Goal: Task Accomplishment & Management: Use online tool/utility

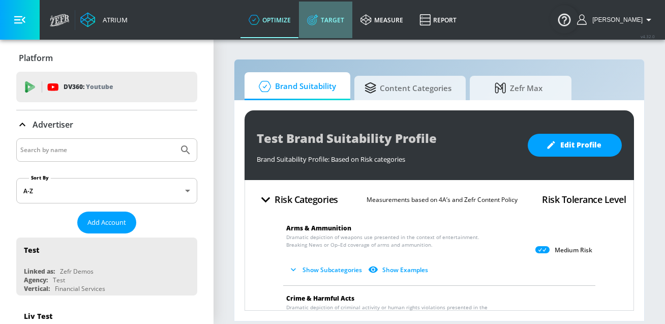
click at [335, 10] on link "Target" at bounding box center [325, 20] width 53 height 37
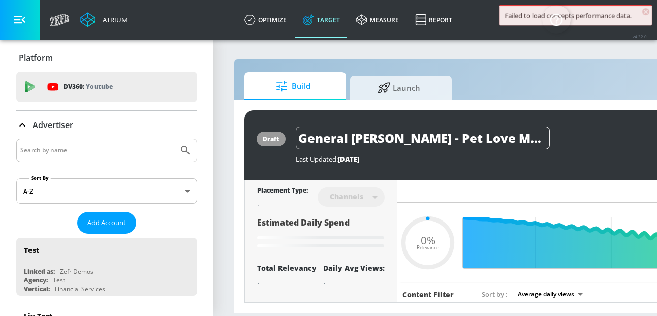
type input "0.67"
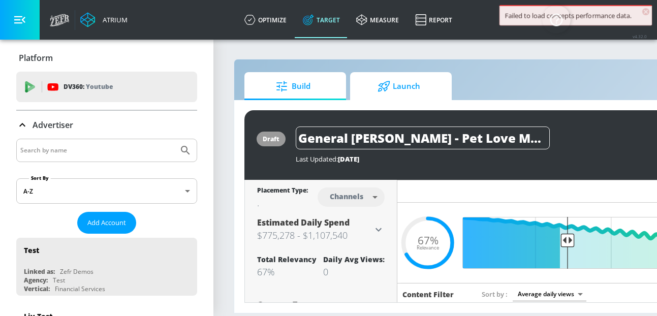
click at [376, 94] on span "Launch" at bounding box center [398, 86] width 77 height 24
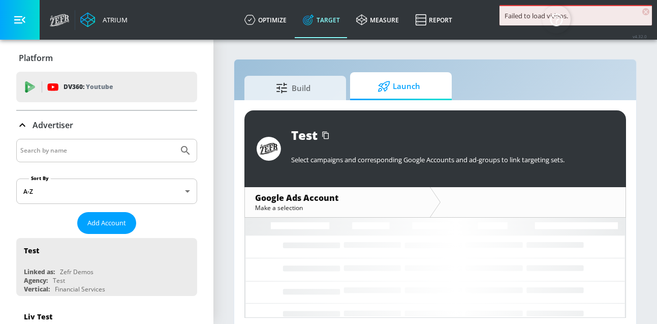
click at [31, 149] on input "Search by name" at bounding box center [97, 150] width 154 height 13
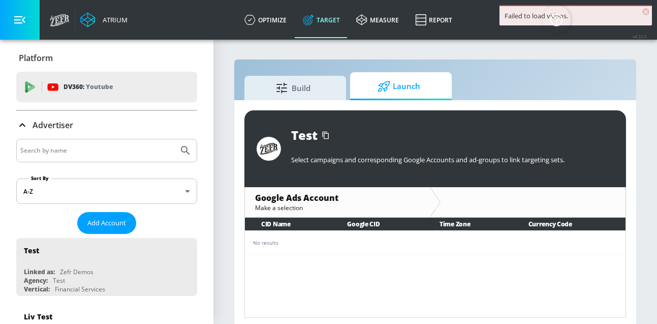
paste input "[PHONE_NUMBER]"
drag, startPoint x: 77, startPoint y: 151, endPoint x: 2, endPoint y: 146, distance: 75.8
type input "cbs"
click at [174, 139] on button "Submit Search" at bounding box center [185, 150] width 22 height 22
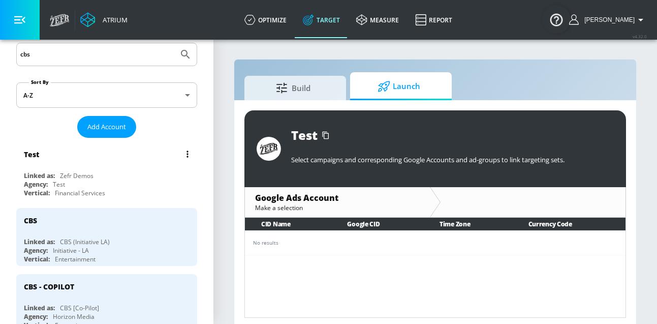
scroll to position [122, 0]
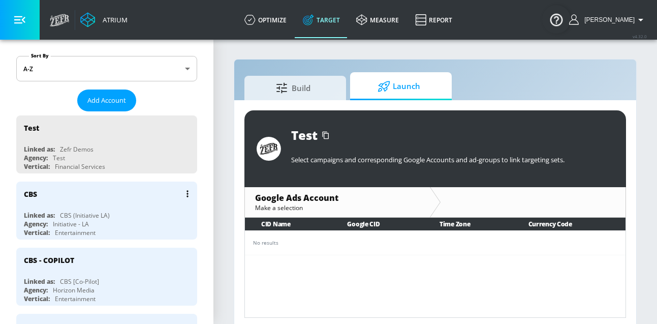
click at [99, 203] on div "CBS" at bounding box center [109, 193] width 171 height 24
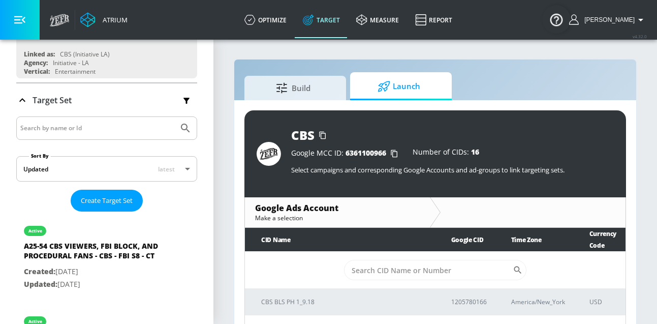
click at [409, 83] on span "Launch" at bounding box center [398, 86] width 77 height 24
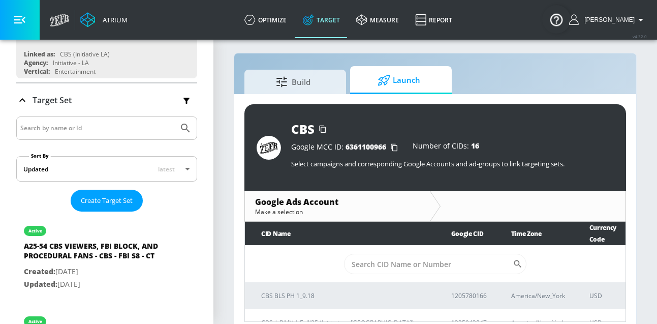
scroll to position [15, 0]
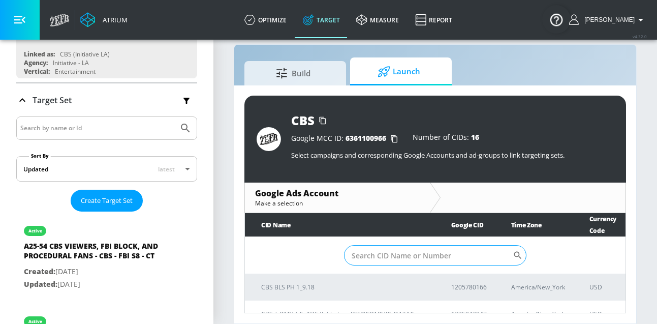
click at [374, 260] on input "Sort By" at bounding box center [428, 255] width 169 height 20
paste input "[PHONE_NUMBER]"
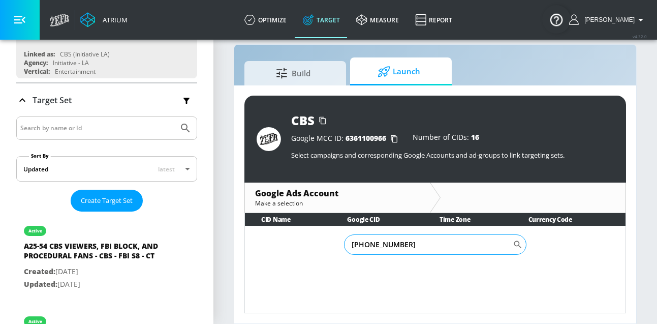
click at [368, 244] on input "[PHONE_NUMBER]" at bounding box center [428, 244] width 169 height 20
click at [377, 246] on input "814990-9827" at bounding box center [428, 244] width 169 height 20
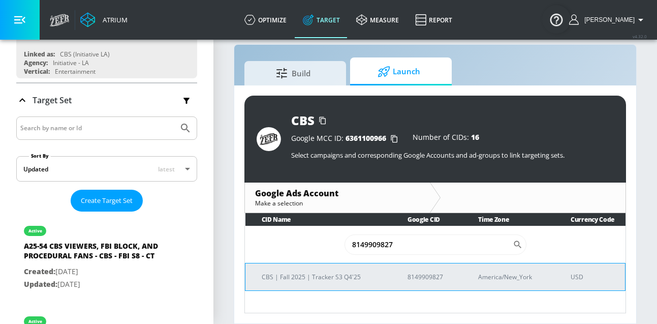
type input "8149909827"
click at [346, 278] on p "CBS | Fall 2025 | Tracker S3 Q4'25" at bounding box center [322, 276] width 121 height 11
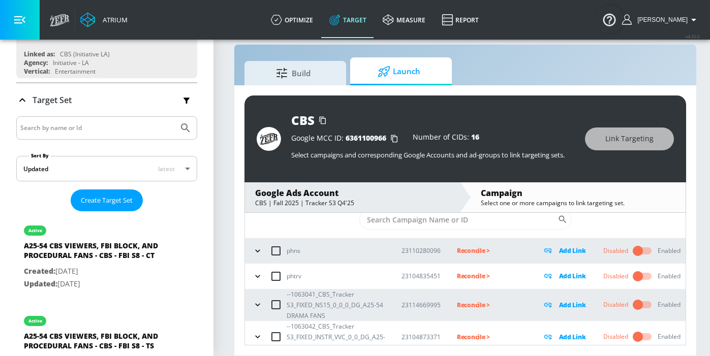
scroll to position [27, 0]
click at [258, 300] on icon "button" at bounding box center [258, 305] width 10 height 10
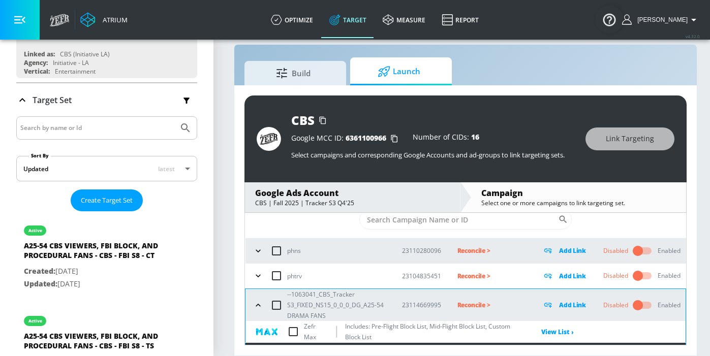
scroll to position [119, 0]
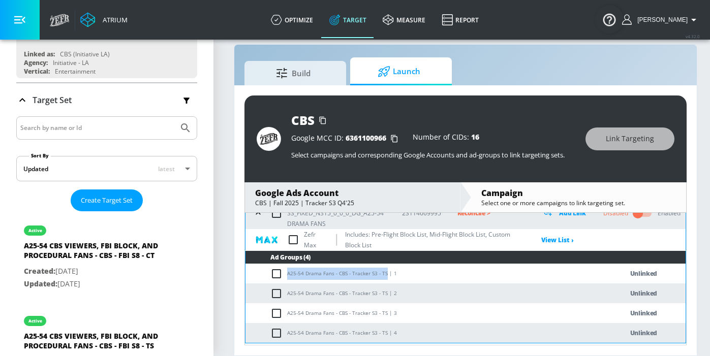
drag, startPoint x: 386, startPoint y: 267, endPoint x: 288, endPoint y: 267, distance: 97.5
click at [288, 267] on td "A25-54 Drama Fans - CBS - Tracker S3 - TS | 1" at bounding box center [423, 274] width 357 height 20
copy td "A25-54 Drama Fans - CBS - Tracker S3 - TS"
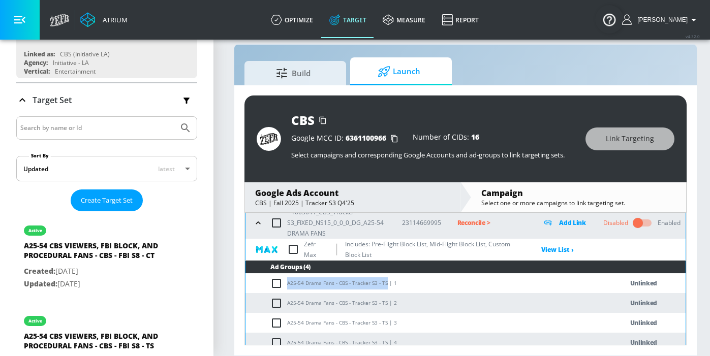
scroll to position [99, 0]
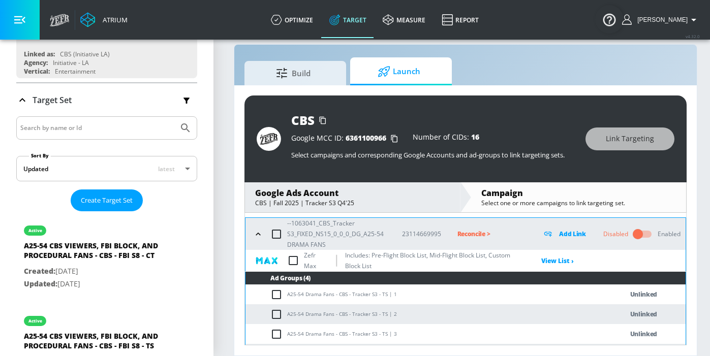
click at [576, 228] on p "Add Link" at bounding box center [572, 234] width 27 height 12
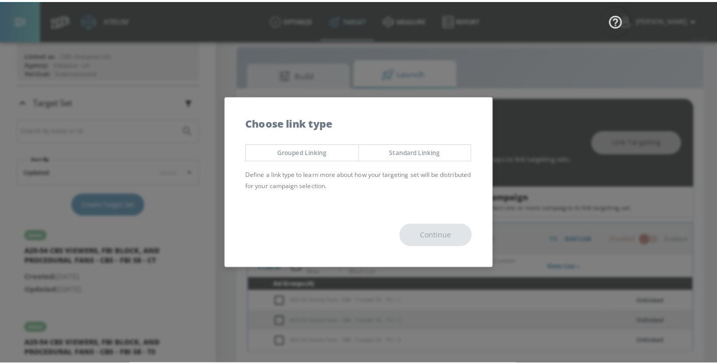
scroll to position [15, 0]
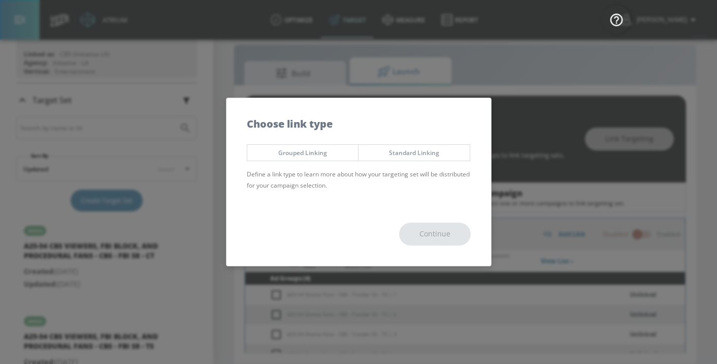
click at [299, 152] on span "Grouped Linking" at bounding box center [303, 152] width 96 height 11
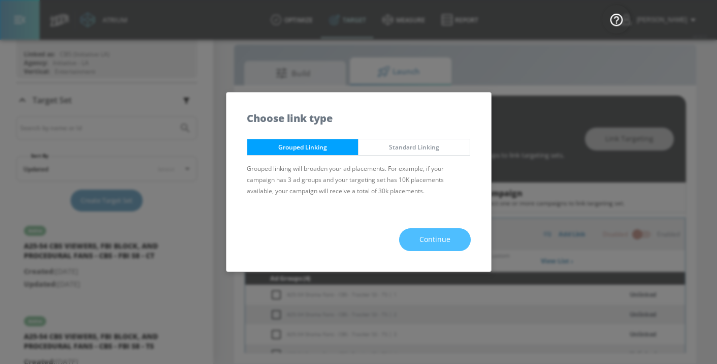
click at [434, 235] on span "Continue" at bounding box center [435, 239] width 31 height 13
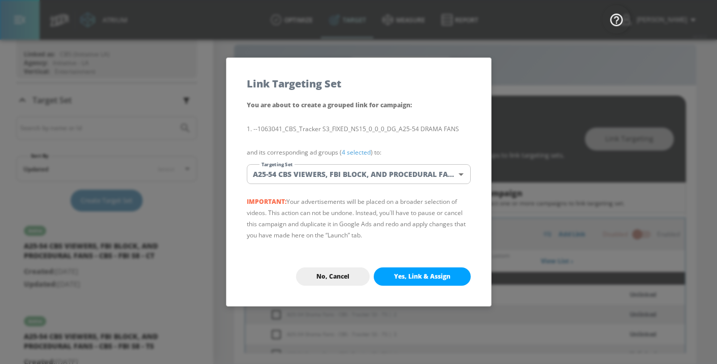
click at [333, 174] on body "Atrium optimize Target measure Report optimize Target measure Report v 4.32.0 […" at bounding box center [358, 174] width 717 height 379
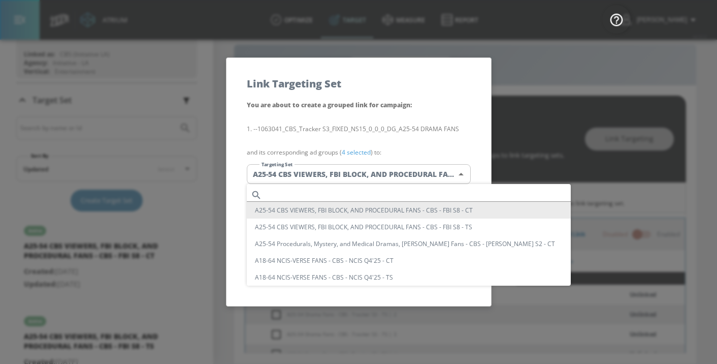
click at [296, 191] on input "text" at bounding box center [418, 195] width 305 height 14
paste input "A25-54 Drama Fans - CBS - Tracker S3 - TS"
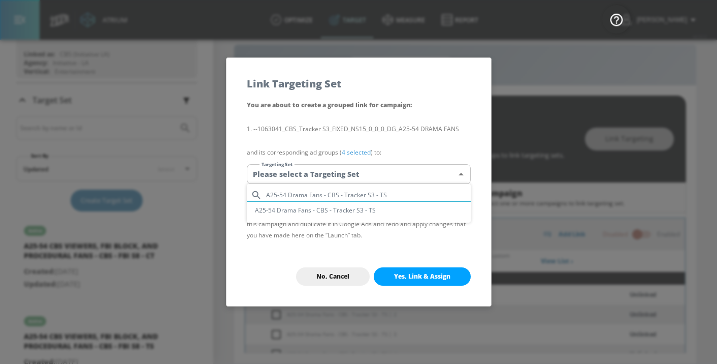
type input "A25-54 Drama Fans - CBS - Tracker S3 - TS"
click at [296, 209] on li "A25-54 Drama Fans - CBS - Tracker S3 - TS" at bounding box center [359, 210] width 224 height 17
type input "172cb458-cd44-4bec-9068-ed00cee36d2f"
click at [414, 277] on span "Yes, Link & Assign" at bounding box center [422, 276] width 56 height 8
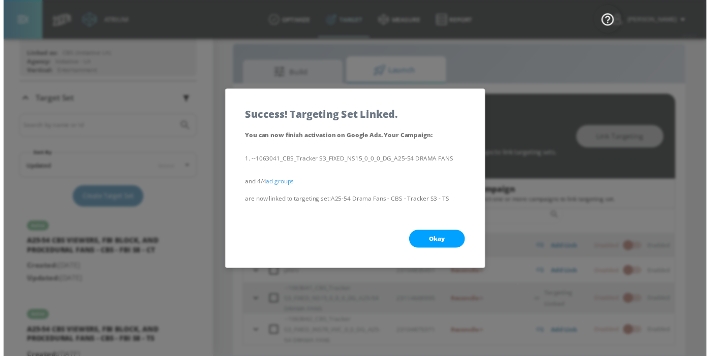
scroll to position [27, 0]
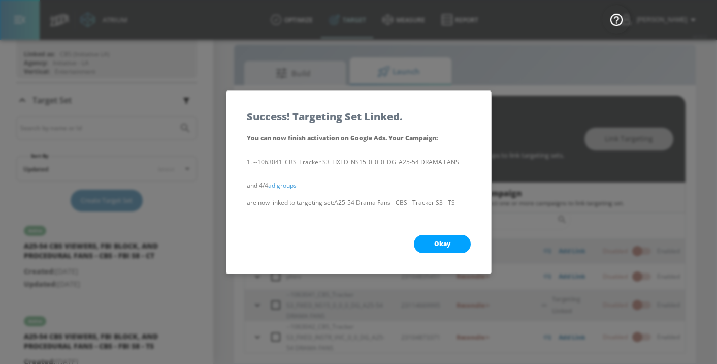
click at [452, 235] on button "Okay" at bounding box center [442, 244] width 57 height 18
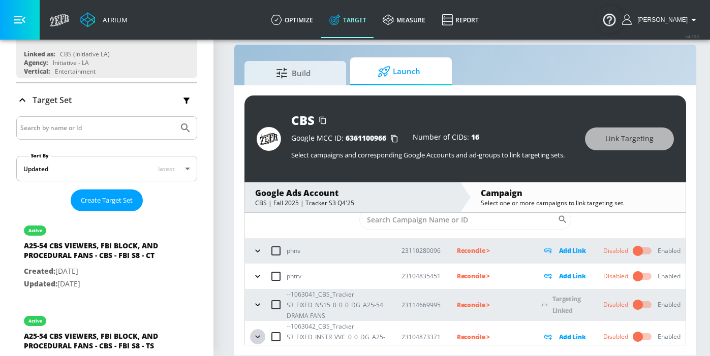
click at [258, 323] on icon "button" at bounding box center [258, 337] width 10 height 10
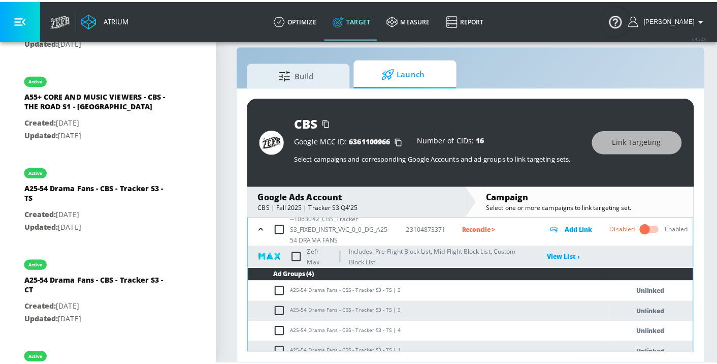
scroll to position [141, 0]
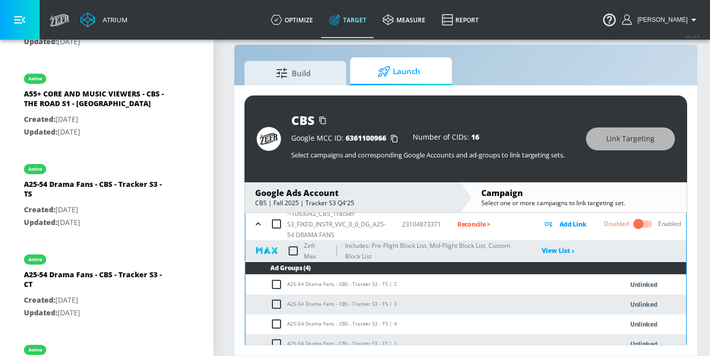
click at [577, 224] on p "Add Link" at bounding box center [572, 224] width 27 height 12
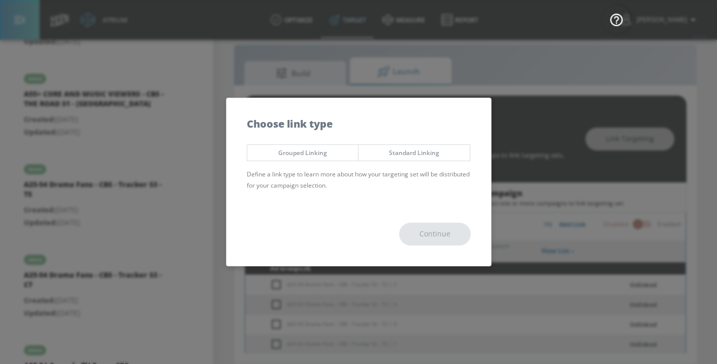
click at [308, 154] on span "Grouped Linking" at bounding box center [303, 152] width 96 height 11
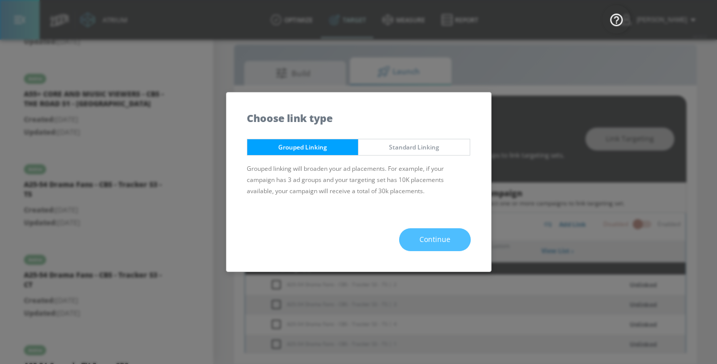
click at [431, 243] on span "Continue" at bounding box center [435, 239] width 31 height 13
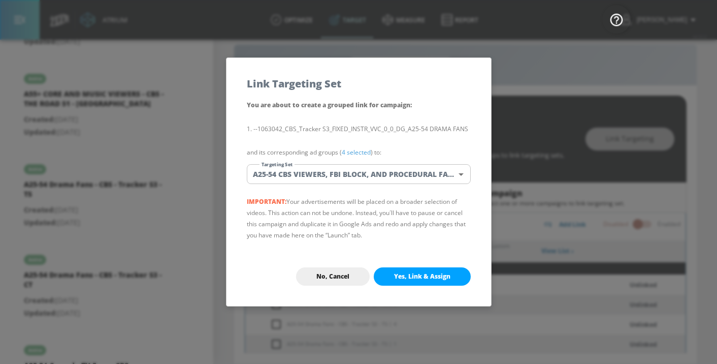
click at [357, 177] on body "Atrium optimize Target measure Report optimize Target measure Report v 4.32.0 […" at bounding box center [358, 174] width 717 height 379
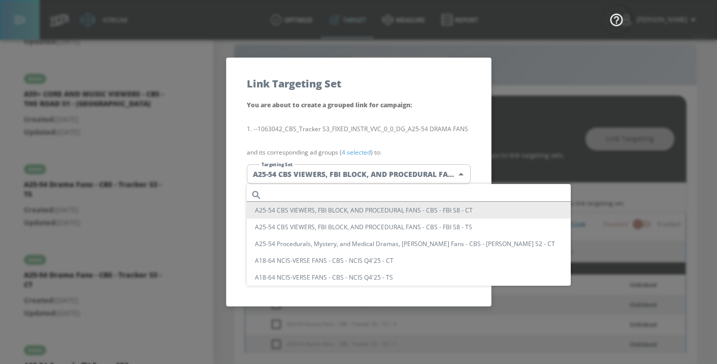
click at [327, 195] on input "text" at bounding box center [418, 195] width 305 height 14
paste input "A25-54 Drama Fans - CBS - Tracker S3 - TS"
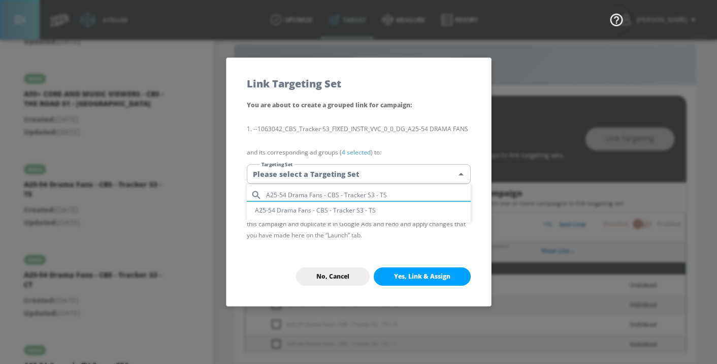
type input "A25-54 Drama Fans - CBS - Tracker S3 - TS"
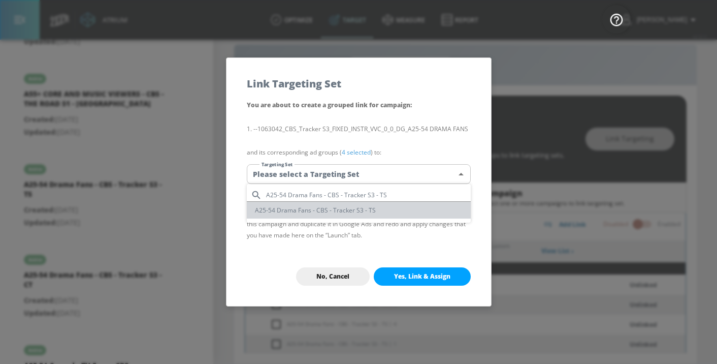
click at [327, 206] on li "A25-54 Drama Fans - CBS - Tracker S3 - TS" at bounding box center [359, 210] width 224 height 17
type input "172cb458-cd44-4bec-9068-ed00cee36d2f"
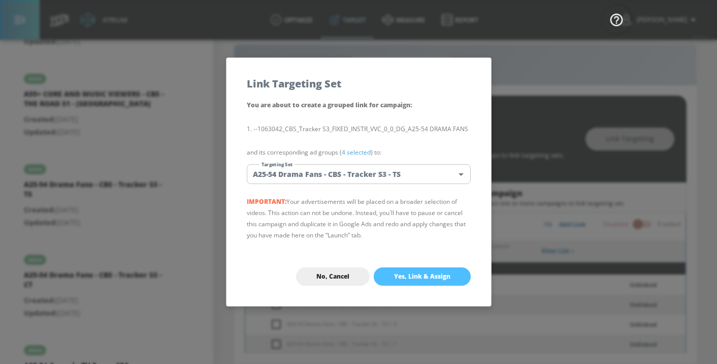
click at [409, 274] on span "Yes, Link & Assign" at bounding box center [422, 276] width 56 height 8
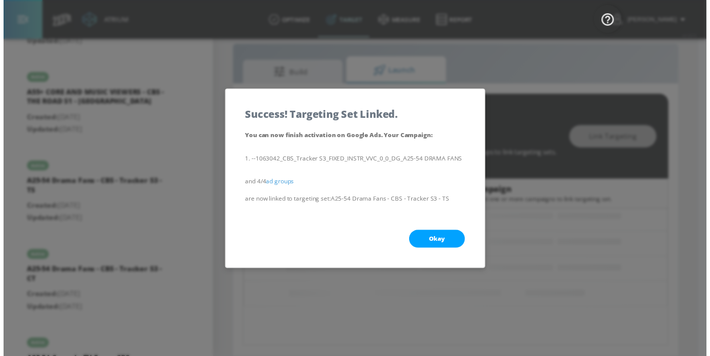
scroll to position [97, 0]
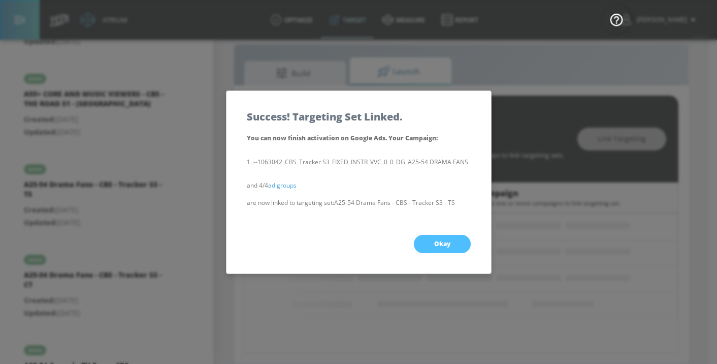
click at [441, 241] on span "Okay" at bounding box center [442, 244] width 16 height 8
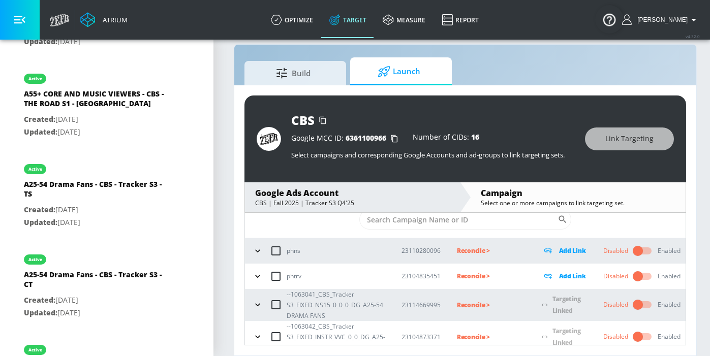
scroll to position [22, 0]
